Goal: Contribute content: Add original content to the website for others to see

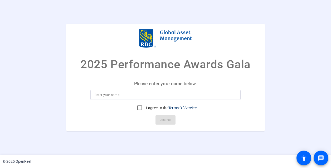
click at [159, 93] on input at bounding box center [166, 95] width 142 height 6
type input "[PERSON_NAME]"
click at [141, 108] on input "I agree to the Terms Of Service" at bounding box center [140, 108] width 11 height 11
checkbox input "true"
click at [164, 121] on span "Continue" at bounding box center [166, 120] width 12 height 8
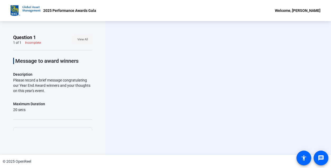
click at [78, 38] on span "View All" at bounding box center [83, 40] width 11 height 8
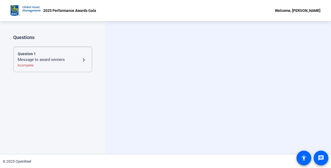
click at [83, 58] on mat-icon "navigate_next" at bounding box center [84, 60] width 6 height 6
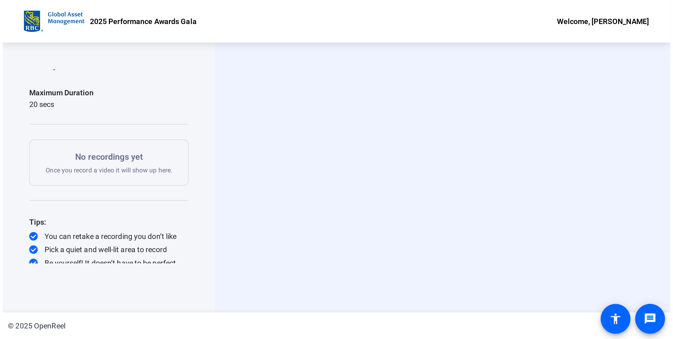
scroll to position [60, 0]
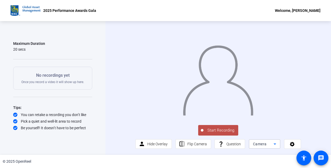
click at [273, 144] on icon at bounding box center [275, 144] width 6 height 6
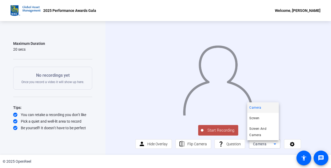
click at [273, 144] on div at bounding box center [165, 84] width 331 height 168
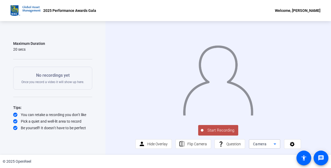
click at [274, 145] on icon at bounding box center [275, 143] width 3 height 1
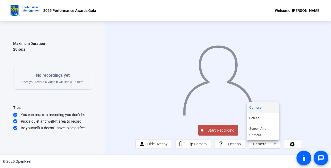
click at [183, 145] on div at bounding box center [165, 84] width 331 height 168
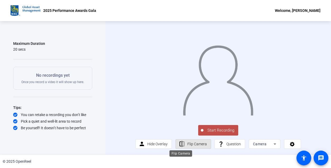
click at [183, 145] on mat-icon "flip" at bounding box center [182, 144] width 7 height 7
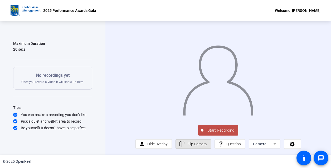
click at [183, 145] on mat-icon "flip" at bounding box center [182, 144] width 7 height 7
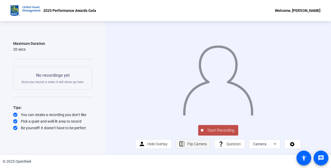
click at [181, 146] on mat-icon "flip" at bounding box center [182, 144] width 7 height 7
click at [147, 145] on span "Hide Overlay" at bounding box center [157, 144] width 20 height 4
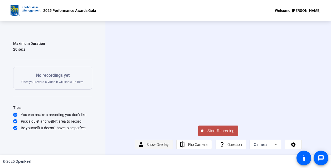
click at [147, 145] on span "Show Overlay" at bounding box center [158, 144] width 22 height 4
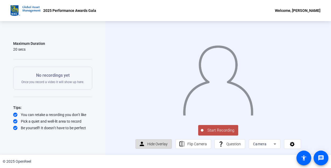
click at [147, 145] on span "Hide Overlay" at bounding box center [157, 144] width 20 height 4
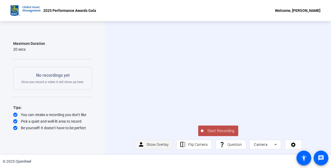
click at [147, 145] on span "Show Overlay" at bounding box center [158, 144] width 22 height 4
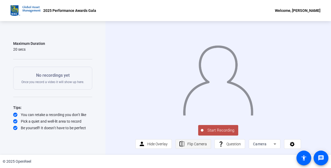
click at [191, 145] on span "Flip Camera" at bounding box center [198, 144] width 20 height 4
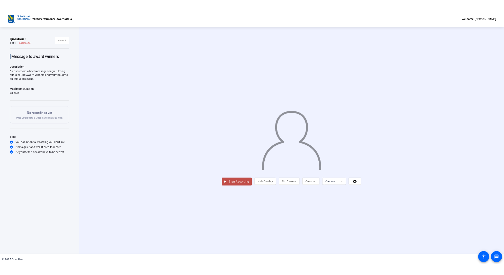
scroll to position [0, 0]
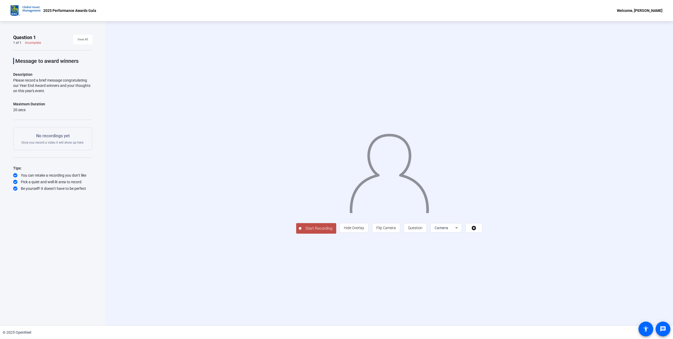
click at [313, 168] on span "Start Recording" at bounding box center [318, 228] width 35 height 6
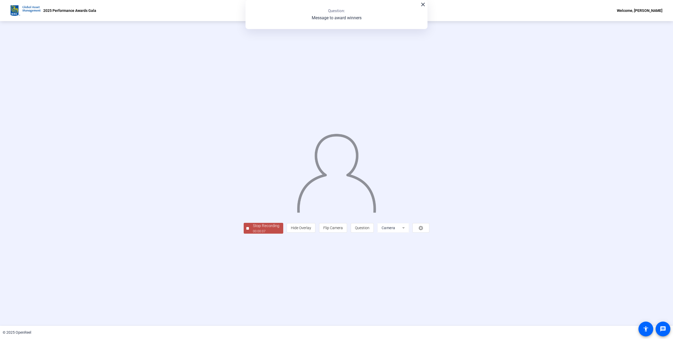
click at [255, 168] on div "00:00:07" at bounding box center [266, 231] width 26 height 5
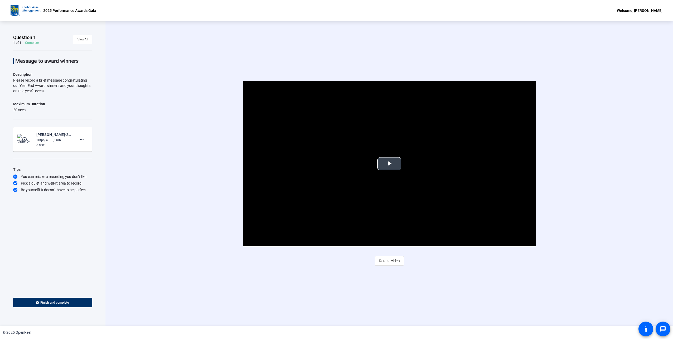
click at [331, 164] on span "Video Player" at bounding box center [389, 164] width 0 height 0
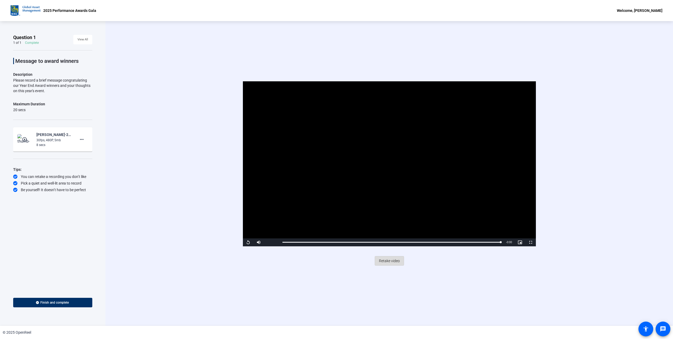
click at [331, 168] on span "Retake video" at bounding box center [389, 261] width 21 height 10
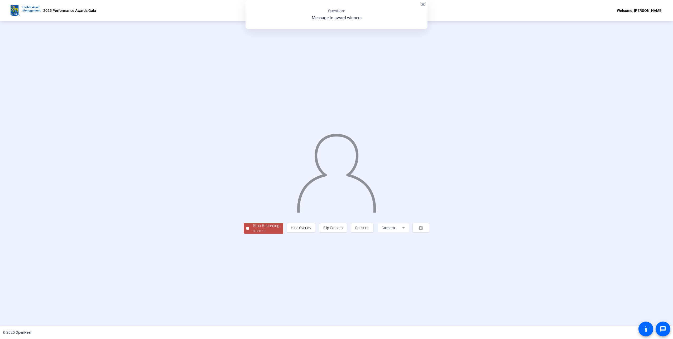
click at [253, 168] on div "00:00:10" at bounding box center [266, 231] width 26 height 5
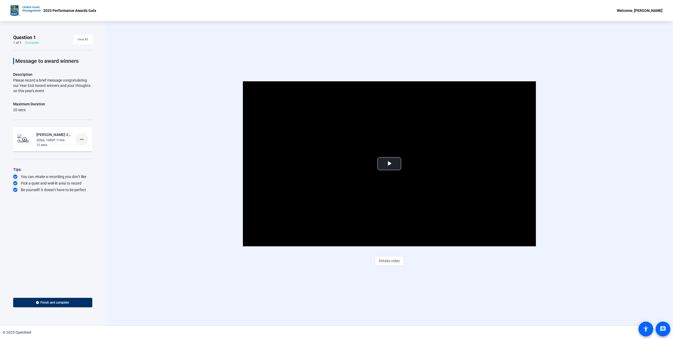
click at [80, 141] on mat-icon "more_horiz" at bounding box center [82, 139] width 6 height 6
click at [82, 149] on span "Delete clip" at bounding box center [90, 150] width 21 height 6
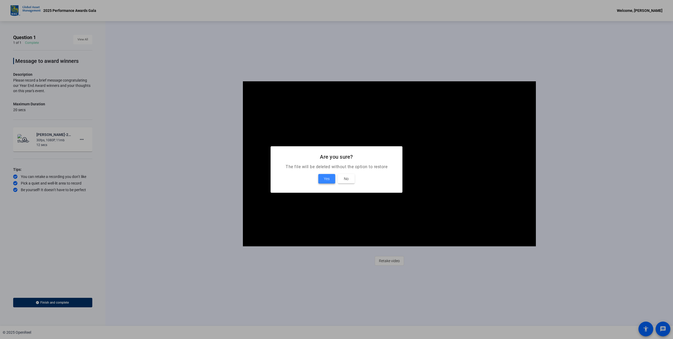
click at [326, 168] on span "Yes" at bounding box center [327, 178] width 6 height 6
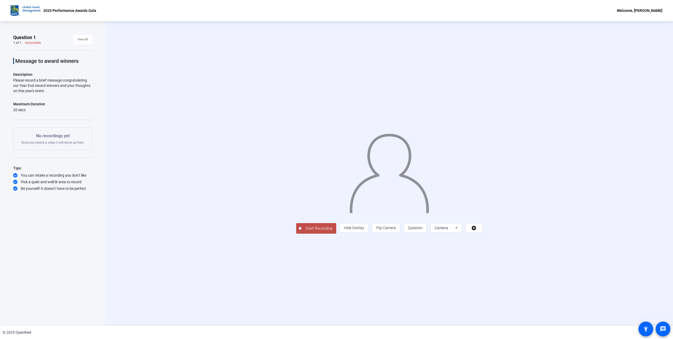
click at [296, 168] on button "Start Recording" at bounding box center [316, 228] width 40 height 11
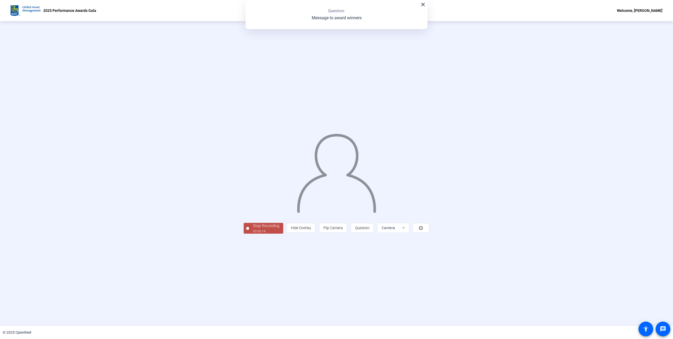
click at [253, 168] on div "00:00:14" at bounding box center [266, 231] width 26 height 5
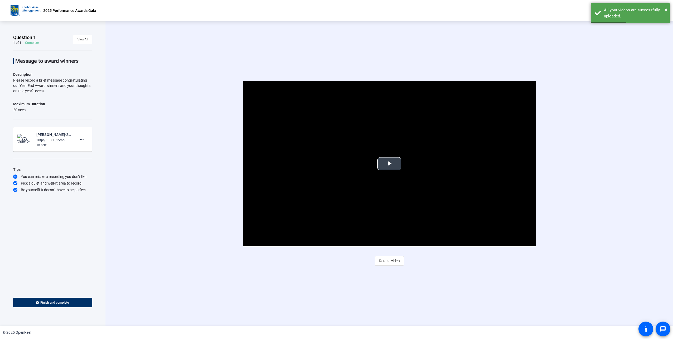
click at [331, 164] on span "Video Player" at bounding box center [389, 164] width 0 height 0
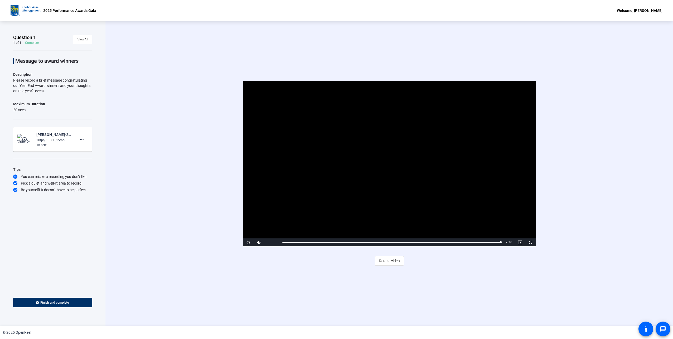
drag, startPoint x: 387, startPoint y: 260, endPoint x: 284, endPoint y: 266, distance: 103.3
click at [284, 168] on div "Video Player is loading. Play Video Replay Mute Current Time 0:15 / Duration 0:…" at bounding box center [390, 173] width 568 height 304
click at [80, 136] on button "more_horiz" at bounding box center [81, 139] width 13 height 13
click at [92, 152] on span "Delete clip" at bounding box center [90, 150] width 21 height 6
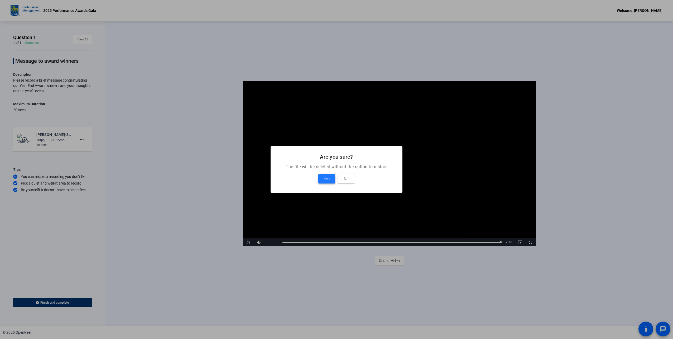
click at [326, 168] on span "Yes" at bounding box center [327, 178] width 6 height 6
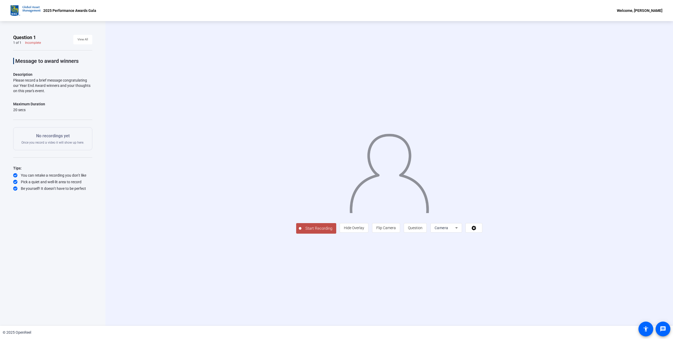
click at [301, 168] on span "Start Recording" at bounding box center [318, 228] width 35 height 6
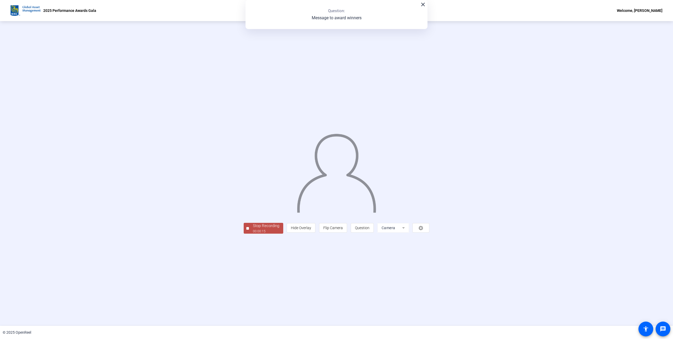
click at [253, 168] on div "Stop Recording" at bounding box center [266, 226] width 26 height 6
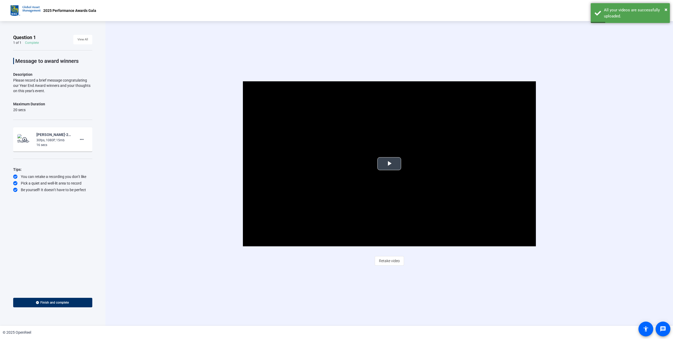
click at [331, 164] on span "Video Player" at bounding box center [389, 164] width 0 height 0
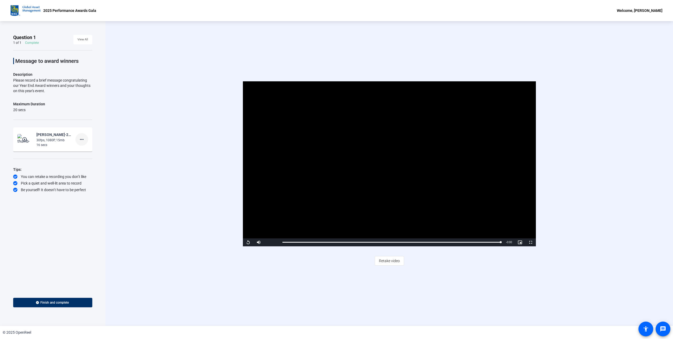
click at [87, 140] on span at bounding box center [81, 139] width 13 height 13
click at [93, 150] on span "Delete clip" at bounding box center [90, 150] width 21 height 6
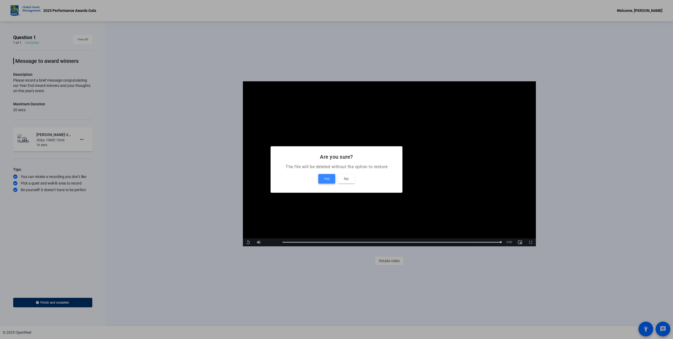
click at [326, 168] on span "Yes" at bounding box center [327, 178] width 6 height 6
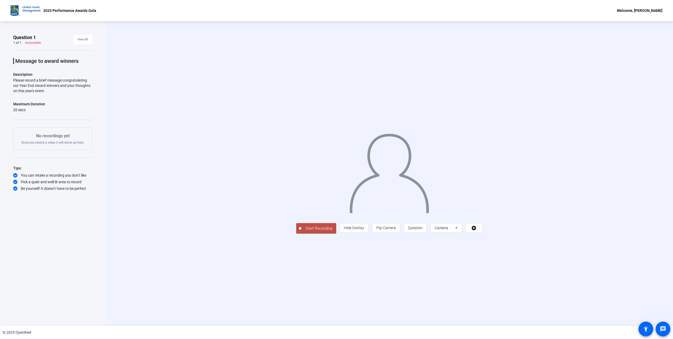
click at [301, 168] on span "Start Recording" at bounding box center [318, 228] width 35 height 6
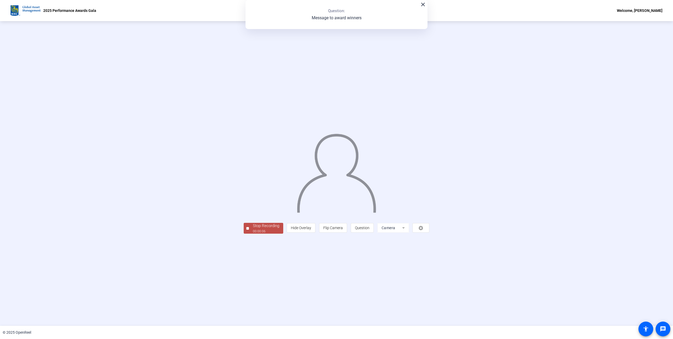
click at [253, 168] on div "Stop Recording" at bounding box center [266, 226] width 26 height 6
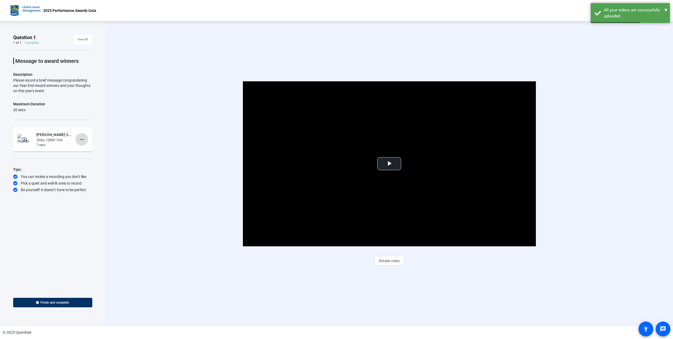
click at [80, 140] on mat-icon "more_horiz" at bounding box center [82, 139] width 6 height 6
click at [82, 151] on span "Delete clip" at bounding box center [90, 150] width 21 height 6
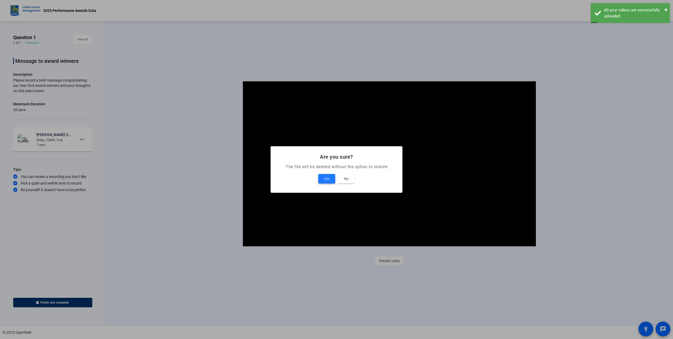
click at [325, 168] on span "Yes" at bounding box center [327, 178] width 6 height 6
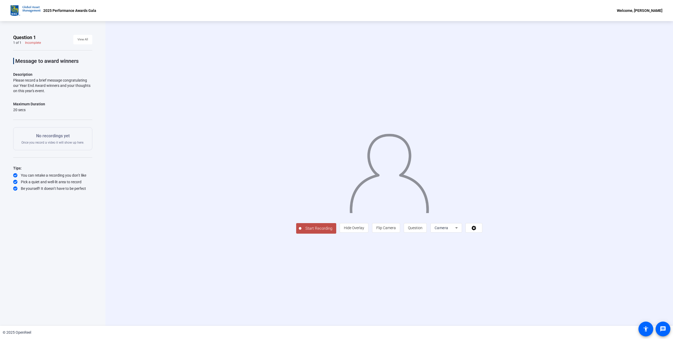
click at [301, 168] on span "Start Recording" at bounding box center [318, 228] width 35 height 6
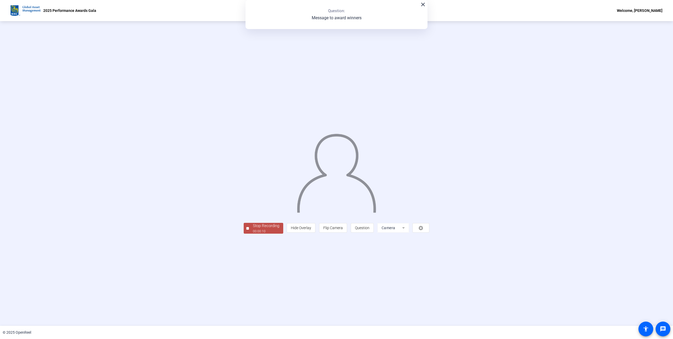
click at [253, 168] on div "Stop Recording" at bounding box center [266, 226] width 26 height 6
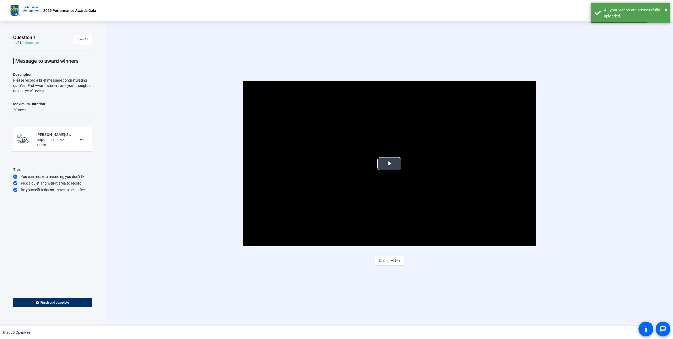
click at [331, 164] on span "Video Player" at bounding box center [389, 164] width 0 height 0
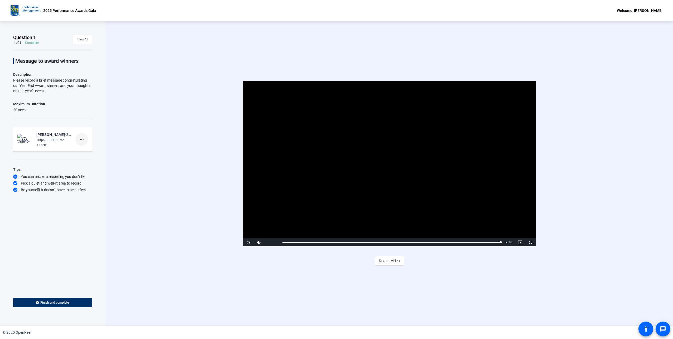
click at [83, 138] on mat-icon "more_horiz" at bounding box center [82, 139] width 6 height 6
click at [90, 150] on span "Delete clip" at bounding box center [90, 150] width 21 height 6
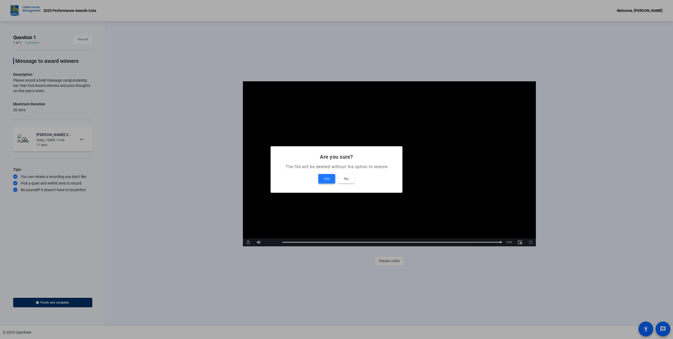
click at [325, 168] on span "Yes" at bounding box center [327, 178] width 6 height 6
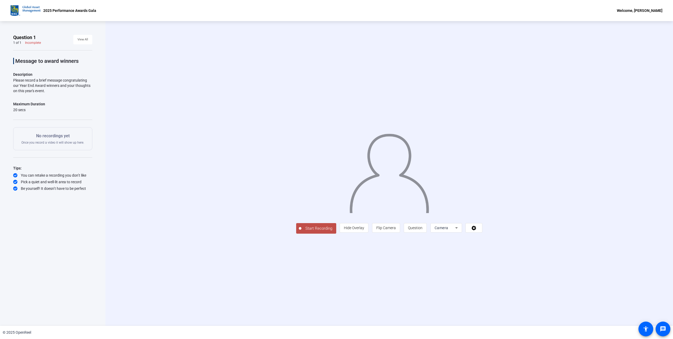
click at [301, 168] on span "Start Recording" at bounding box center [318, 228] width 35 height 6
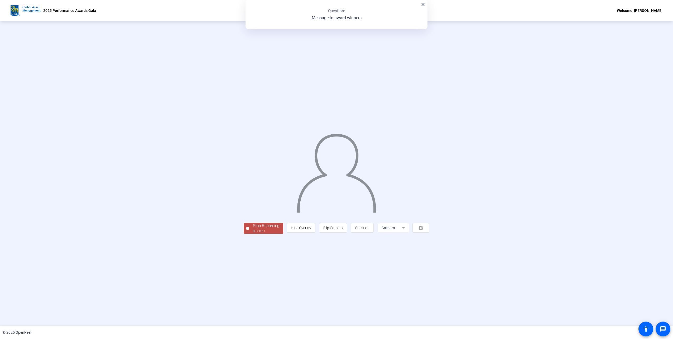
click at [247, 168] on div "Stop Recording 00:00:11 person Hide Overlay flip Flip Camera question_mark Ques…" at bounding box center [337, 228] width 186 height 12
click at [249, 168] on span "Stop Recording 00:00:11" at bounding box center [266, 228] width 34 height 11
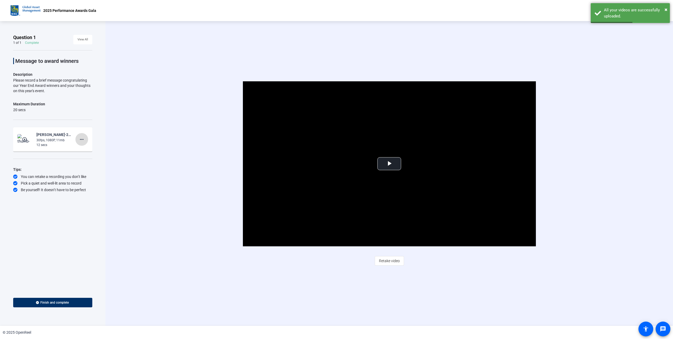
click at [85, 138] on mat-icon "more_horiz" at bounding box center [82, 139] width 6 height 6
click at [96, 148] on span "Delete clip" at bounding box center [90, 150] width 21 height 6
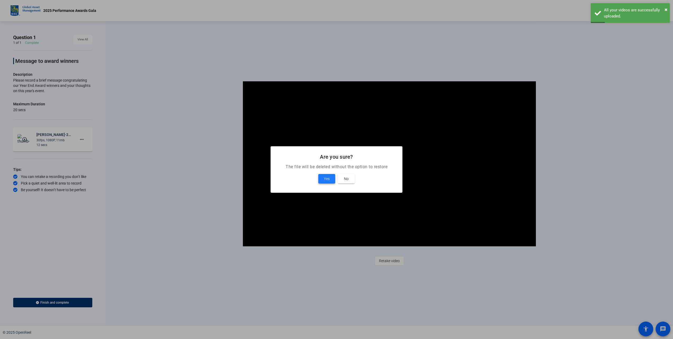
click at [329, 168] on span "Yes" at bounding box center [327, 178] width 6 height 6
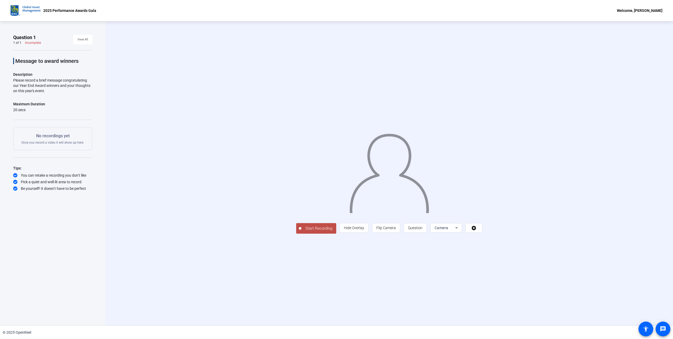
click at [301, 168] on span "Start Recording" at bounding box center [318, 228] width 35 height 6
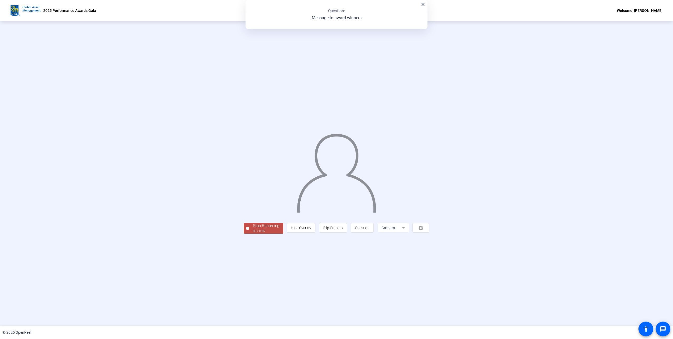
click at [253, 168] on div "00:00:07" at bounding box center [266, 231] width 26 height 5
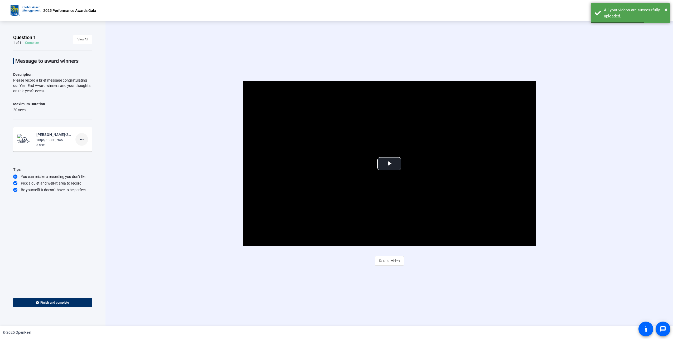
click at [83, 142] on span at bounding box center [81, 139] width 13 height 13
click at [82, 150] on span "Delete clip" at bounding box center [90, 150] width 21 height 6
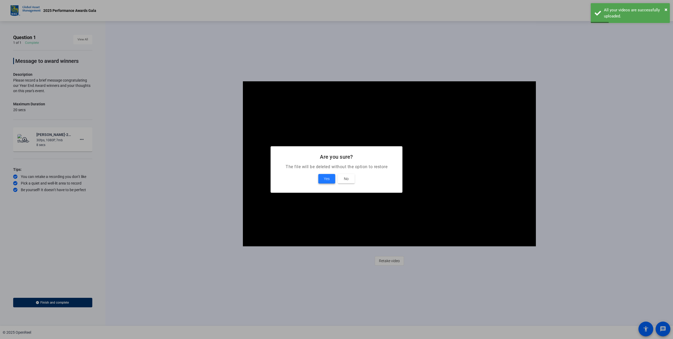
click at [324, 168] on span "Yes" at bounding box center [327, 178] width 6 height 6
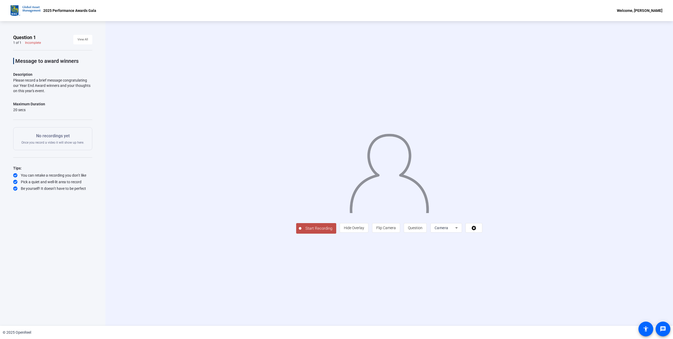
click at [301, 168] on span "Start Recording" at bounding box center [318, 228] width 35 height 6
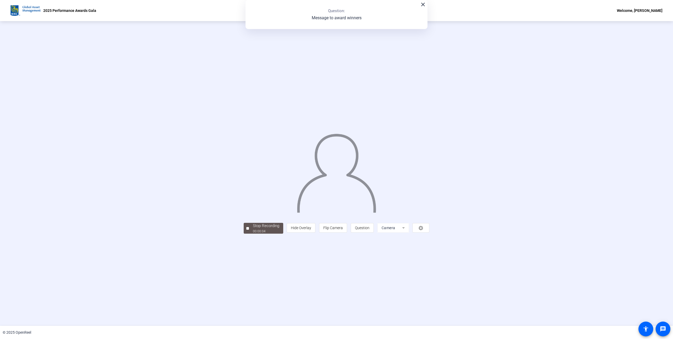
click at [256, 168] on div "Stop Recording 00:00:04 person Hide Overlay flip Flip Camera question_mark Ques…" at bounding box center [337, 228] width 186 height 12
click at [249, 168] on span "Stop Recording 00:00:08" at bounding box center [266, 228] width 34 height 11
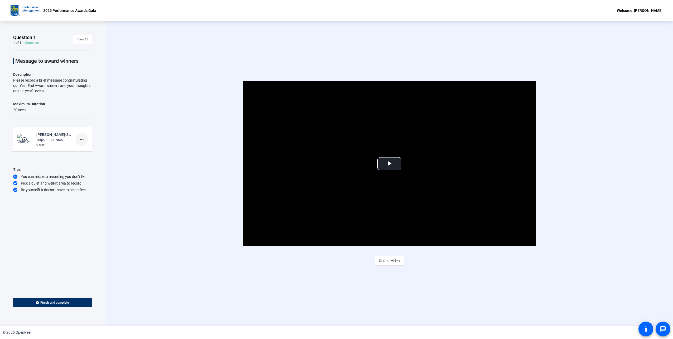
click at [82, 137] on mat-icon "more_horiz" at bounding box center [82, 139] width 6 height 6
click at [89, 150] on span "Delete clip" at bounding box center [90, 150] width 21 height 6
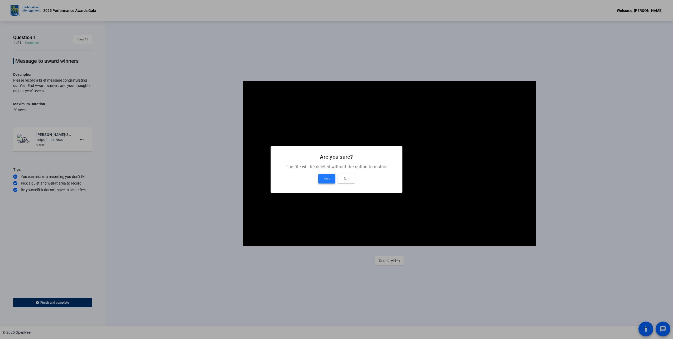
click at [329, 168] on span "Yes" at bounding box center [327, 178] width 6 height 6
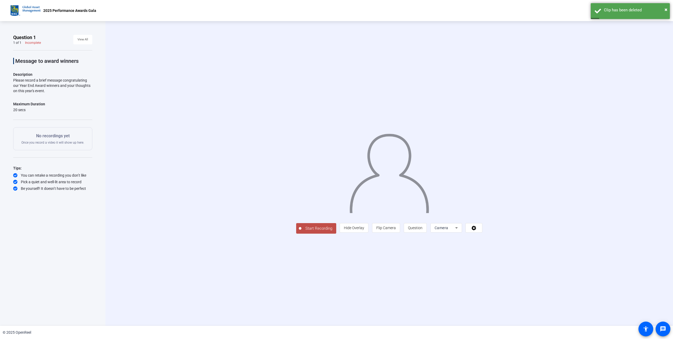
click at [301, 168] on span "Start Recording" at bounding box center [318, 228] width 35 height 6
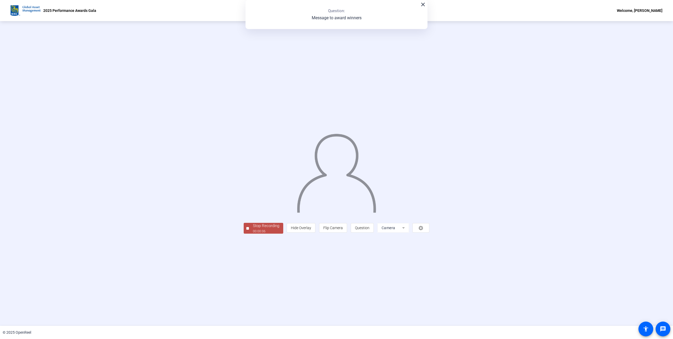
click at [253, 168] on div "00:00:06" at bounding box center [266, 231] width 26 height 5
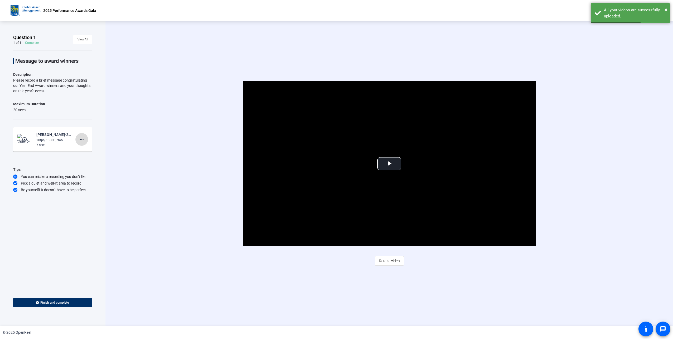
click at [82, 140] on mat-icon "more_horiz" at bounding box center [82, 139] width 6 height 6
click at [90, 149] on span "Delete clip" at bounding box center [90, 150] width 21 height 6
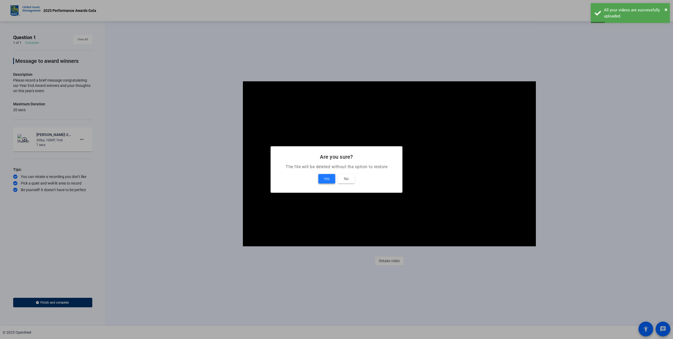
click at [329, 168] on span "Yes" at bounding box center [327, 178] width 6 height 6
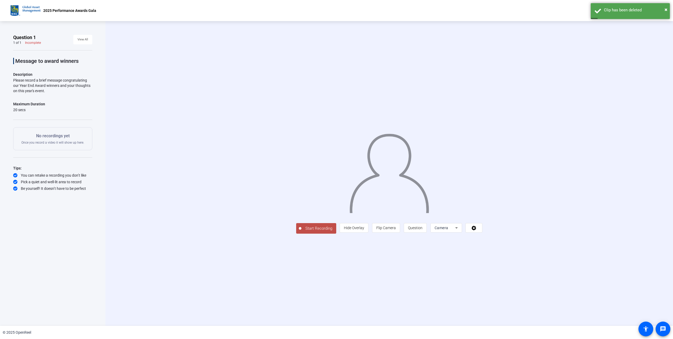
click at [301, 168] on span "Start Recording" at bounding box center [318, 228] width 35 height 6
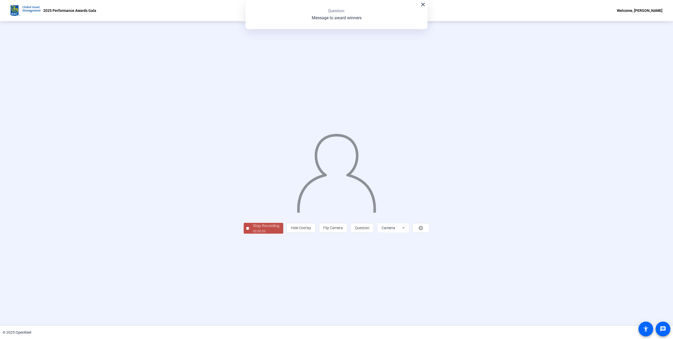
click at [253, 168] on div "Stop Recording" at bounding box center [266, 226] width 26 height 6
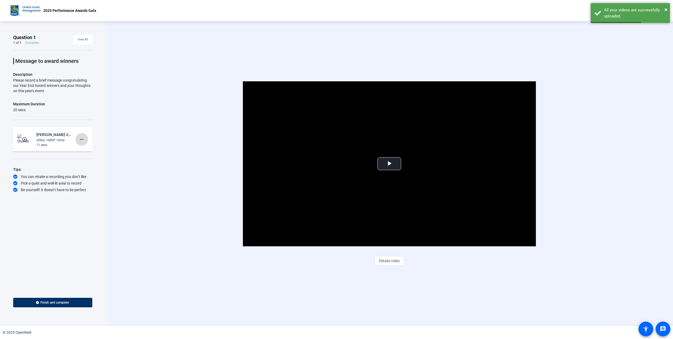
click at [82, 140] on mat-icon "more_horiz" at bounding box center [82, 139] width 6 height 6
click at [88, 149] on span "Delete clip" at bounding box center [90, 150] width 21 height 6
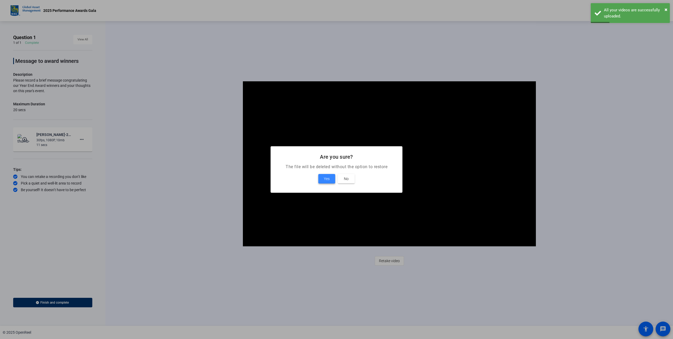
click at [324, 168] on span "Yes" at bounding box center [327, 178] width 6 height 6
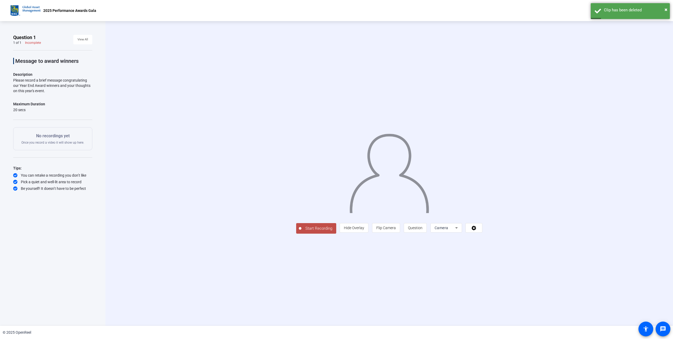
click at [301, 168] on span "Start Recording" at bounding box center [318, 228] width 35 height 6
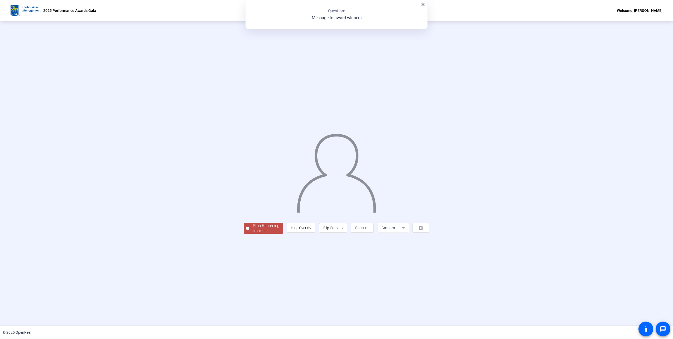
click at [268, 168] on div "Stop Recording 00:00:13 person Hide Overlay flip Flip Camera question_mark Ques…" at bounding box center [337, 228] width 186 height 12
click at [249, 168] on span "Stop Recording 00:00:15" at bounding box center [266, 228] width 34 height 11
